Goal: Task Accomplishment & Management: Manage account settings

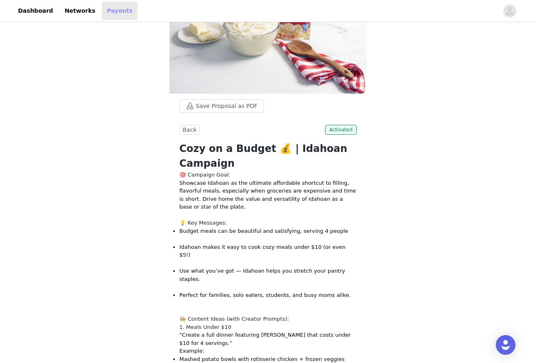
scroll to position [76, 0]
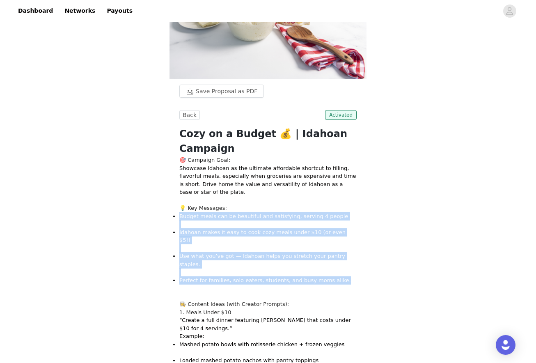
drag, startPoint x: 180, startPoint y: 92, endPoint x: 341, endPoint y: 141, distance: 168.5
click at [341, 212] on ul "Budget meals can be beautiful and satisfying, serving 4 people Idahoan makes it…" at bounding box center [267, 252] width 177 height 80
copy ul "Budget meals can be beautiful and satisfying, serving 4 people Idahoan makes it…"
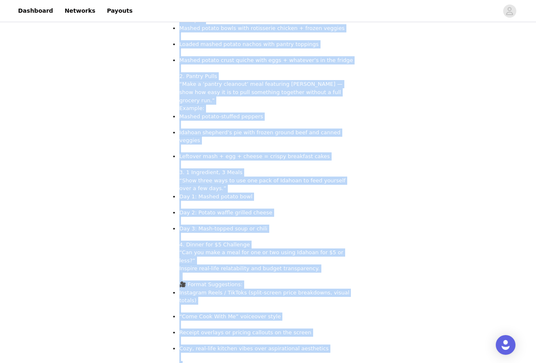
scroll to position [401, 0]
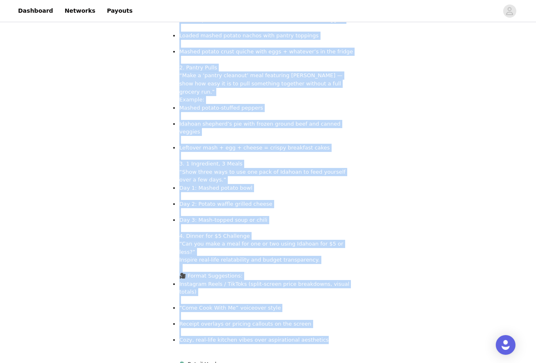
drag, startPoint x: 181, startPoint y: 92, endPoint x: 333, endPoint y: 167, distance: 169.8
click at [333, 167] on div "🎯 Campaign Goal: Showcase Idahoan as the ultimate affordable shortcut to fillin…" at bounding box center [267, 115] width 177 height 569
copy div "👩‍🍳 Loremip Dolor (sita Consect Adipisc): 1. Elits Doeiu $88 “Tempor i utla etd…"
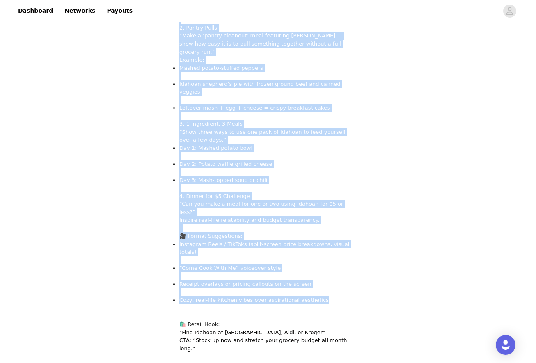
scroll to position [441, 0]
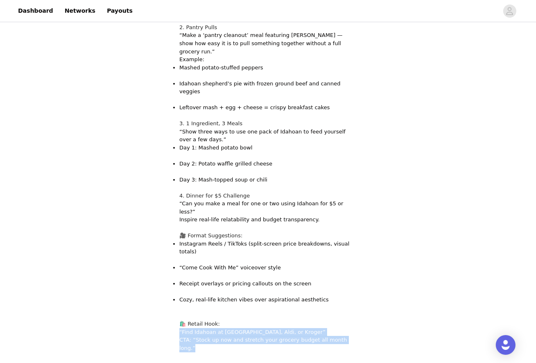
drag, startPoint x: 352, startPoint y: 169, endPoint x: 178, endPoint y: 157, distance: 175.2
click at [178, 157] on section "Save Proposal as PDF Back Activated Cozy on a Budget 💰 | Idahoan Campaign 🎯 Cam…" at bounding box center [267, 280] width 197 height 1132
copy p "“Find Idahoan at [GEOGRAPHIC_DATA], Aldi, or Kroger” CTA: “Stock up now and str…"
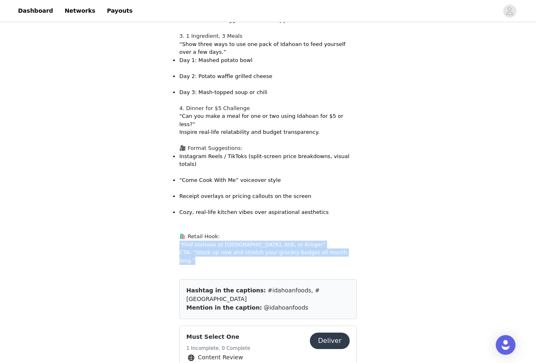
scroll to position [529, 0]
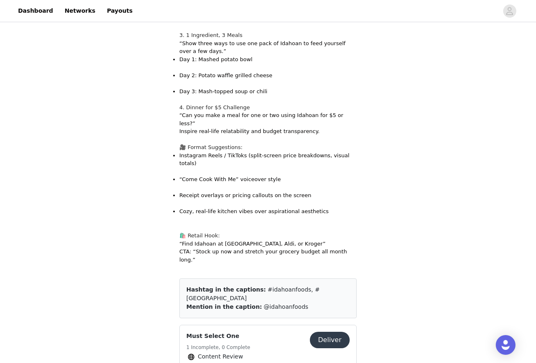
click at [403, 186] on div "Save Proposal as PDF Back Activated Cozy on a Budget 💰 | Idahoan Campaign 🎯 Cam…" at bounding box center [268, 125] width 536 height 1263
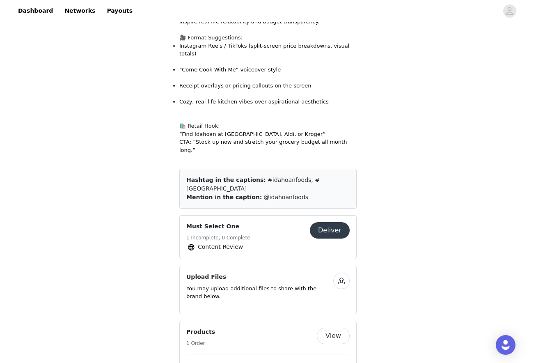
scroll to position [655, 0]
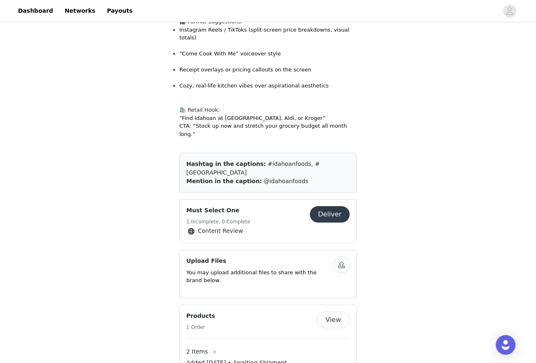
click at [268, 358] on span "Added [DATE] • Awaiting Shipment" at bounding box center [236, 362] width 101 height 9
